Goal: Task Accomplishment & Management: Use online tool/utility

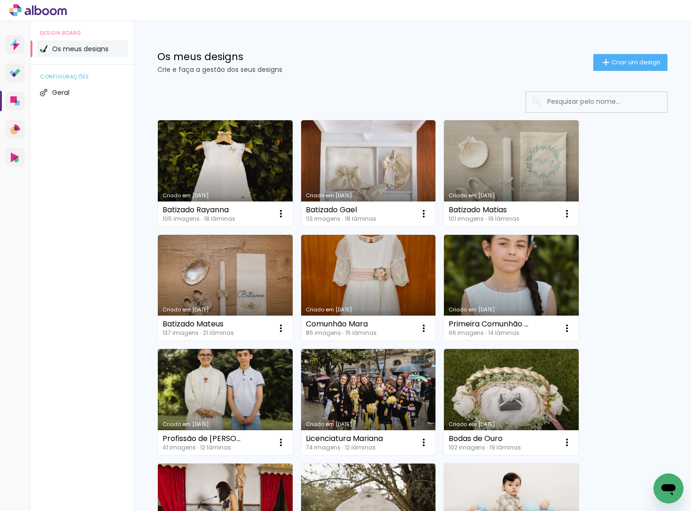
click at [383, 143] on link "Criado em [DATE]" at bounding box center [368, 173] width 135 height 106
